Goal: Find specific page/section: Find specific page/section

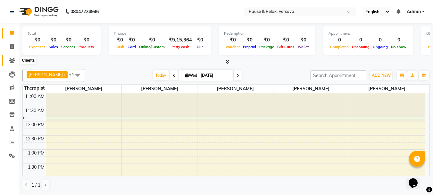
click at [10, 61] on icon at bounding box center [12, 60] width 6 height 5
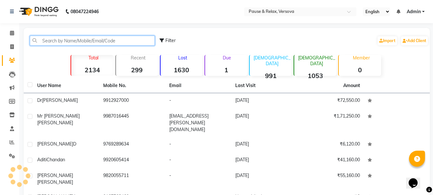
click at [46, 42] on input "text" at bounding box center [92, 41] width 125 height 10
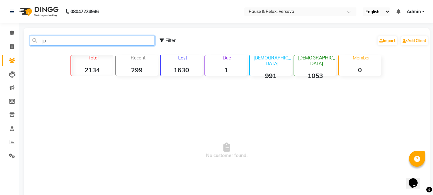
type input "j"
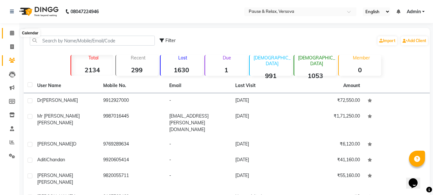
click at [14, 35] on icon at bounding box center [12, 32] width 4 height 5
